Goal: Transaction & Acquisition: Purchase product/service

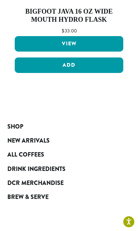
scroll to position [859, 0]
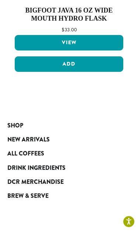
click at [63, 178] on span "DCR Merchandise" at bounding box center [35, 182] width 56 height 9
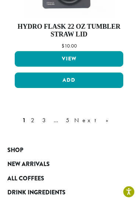
scroll to position [2380, 0]
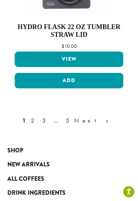
click at [39, 116] on link "2" at bounding box center [33, 120] width 9 height 9
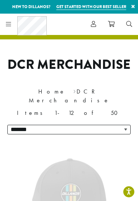
click at [84, 109] on div "Items 1-12 of 50" at bounding box center [68, 113] width 123 height 9
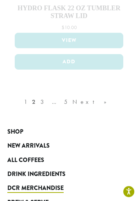
scroll to position [2397, 0]
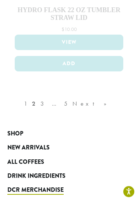
click at [51, 96] on div "1 2 3 … 5 Next »" at bounding box center [69, 111] width 116 height 31
click at [94, 96] on div "1 2 3 … 5 Next »" at bounding box center [69, 111] width 116 height 31
click at [42, 96] on div "1 2 3 … 5 Next »" at bounding box center [69, 111] width 116 height 31
click at [43, 96] on div "1 2 3 … 5 Next »" at bounding box center [69, 111] width 116 height 31
click at [48, 186] on span "DCR Merchandise" at bounding box center [35, 190] width 56 height 9
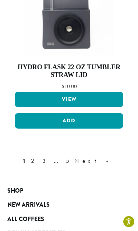
scroll to position [2340, 0]
click at [39, 156] on link "2" at bounding box center [33, 160] width 9 height 9
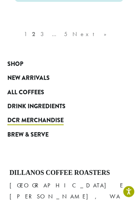
scroll to position [2459, 0]
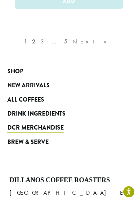
click at [53, 123] on span "DCR Merchandise" at bounding box center [35, 127] width 56 height 9
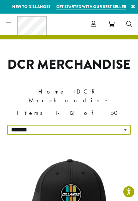
click at [125, 125] on select "**********" at bounding box center [68, 130] width 123 height 10
select select "*****"
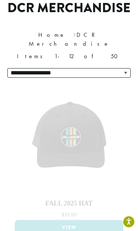
scroll to position [57, 0]
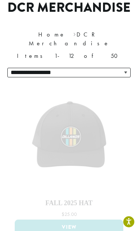
click at [84, 48] on div "Items 1-12 of 50" at bounding box center [68, 56] width 123 height 16
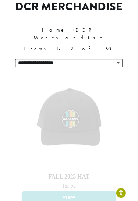
scroll to position [0, 0]
